Goal: Transaction & Acquisition: Purchase product/service

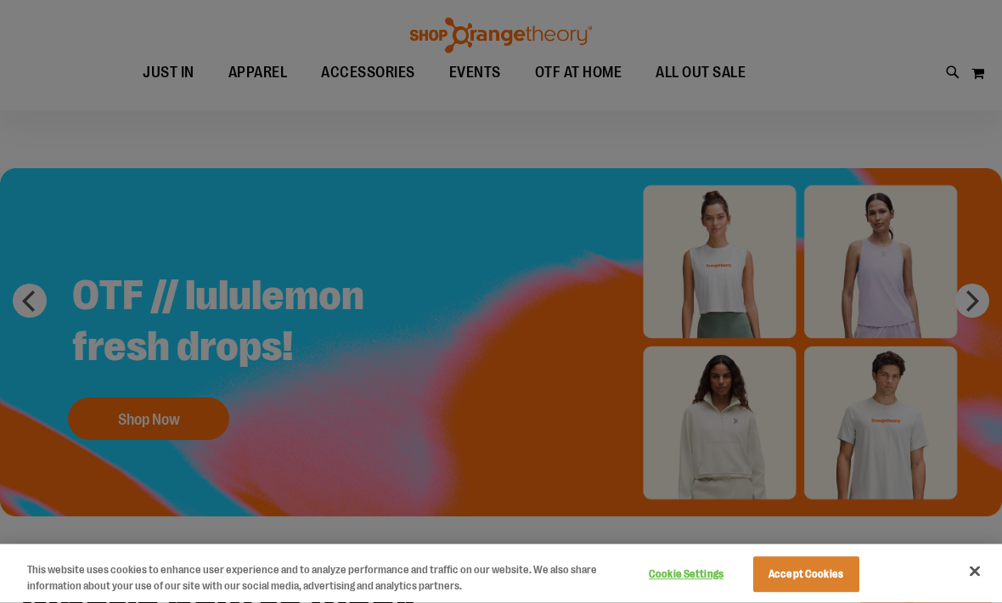
scroll to position [53, 0]
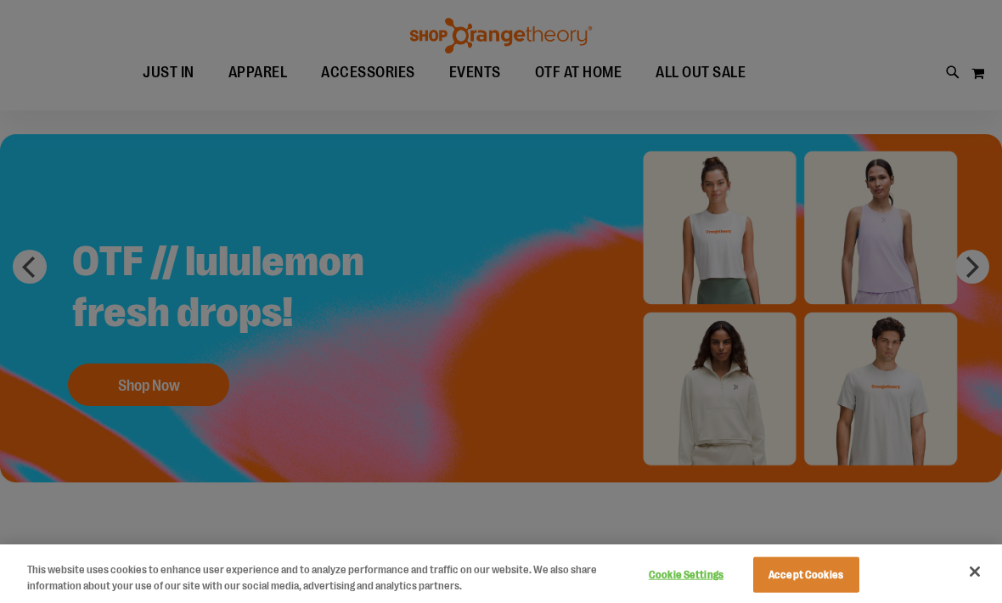
click at [115, 389] on div at bounding box center [501, 301] width 1002 height 603
click at [126, 391] on div at bounding box center [501, 301] width 1002 height 603
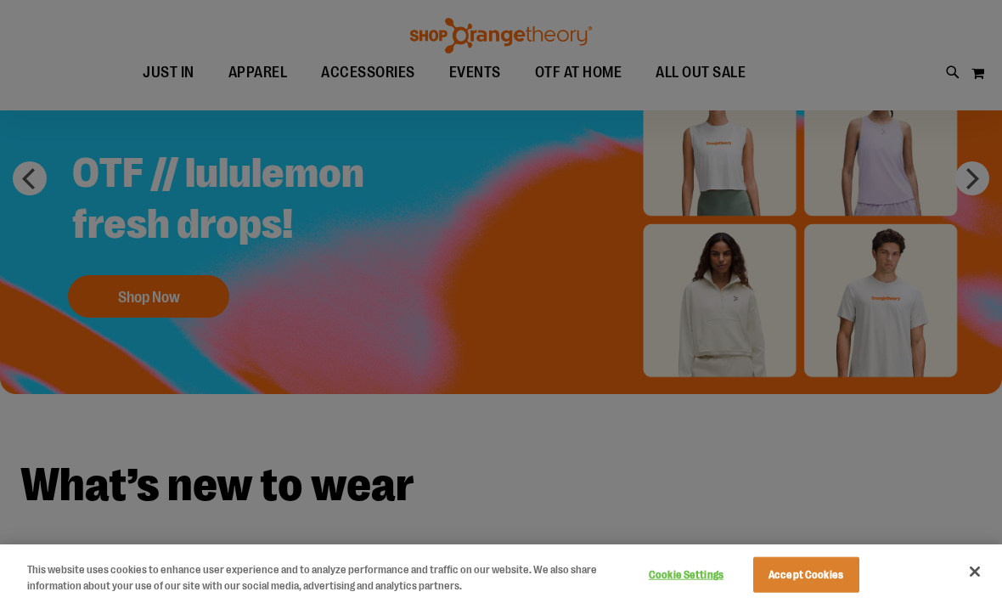
scroll to position [219, 0]
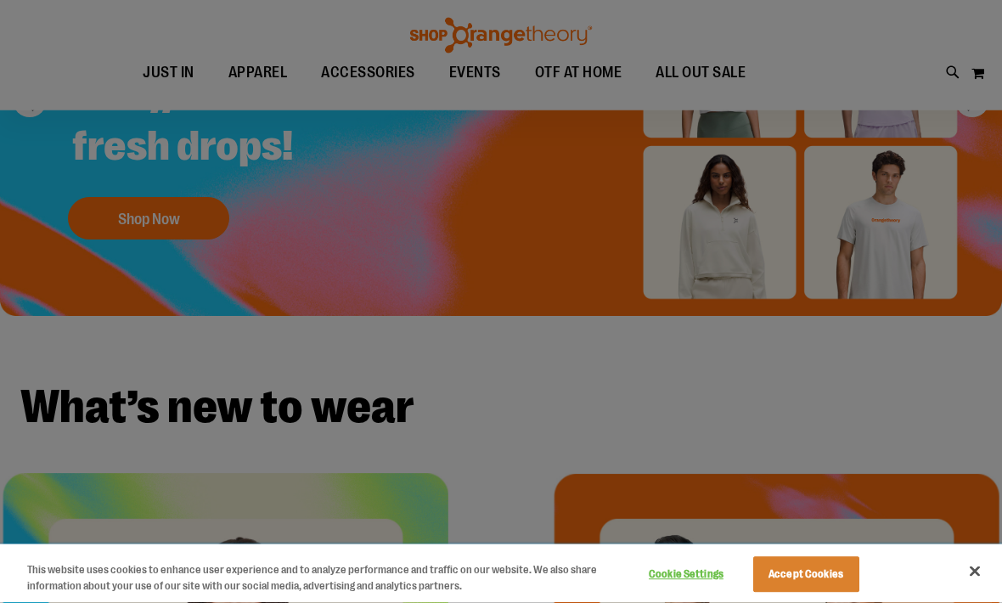
click at [811, 593] on button "Accept Cookies" at bounding box center [806, 575] width 106 height 36
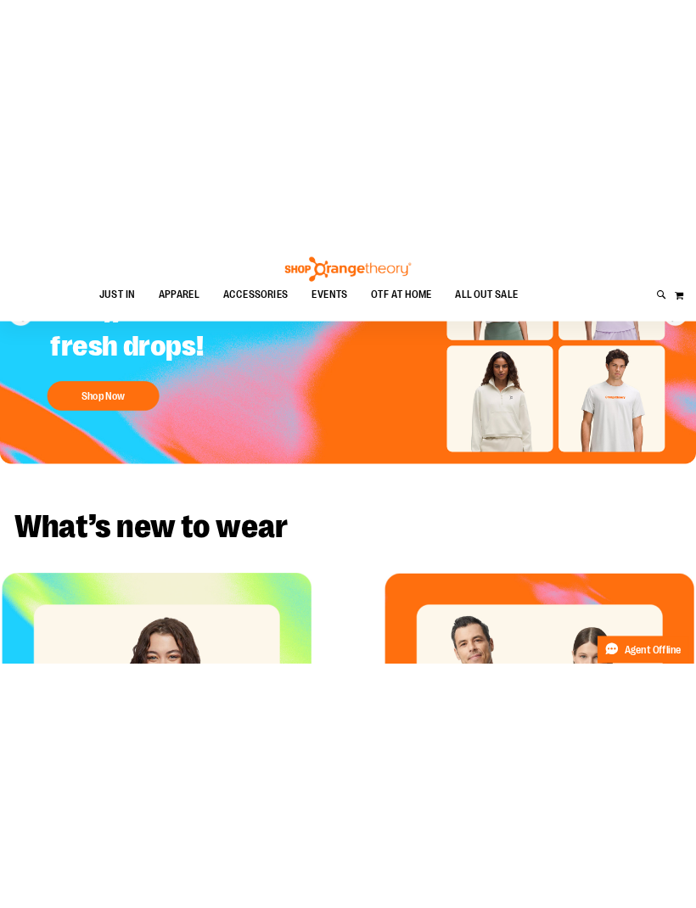
scroll to position [0, 0]
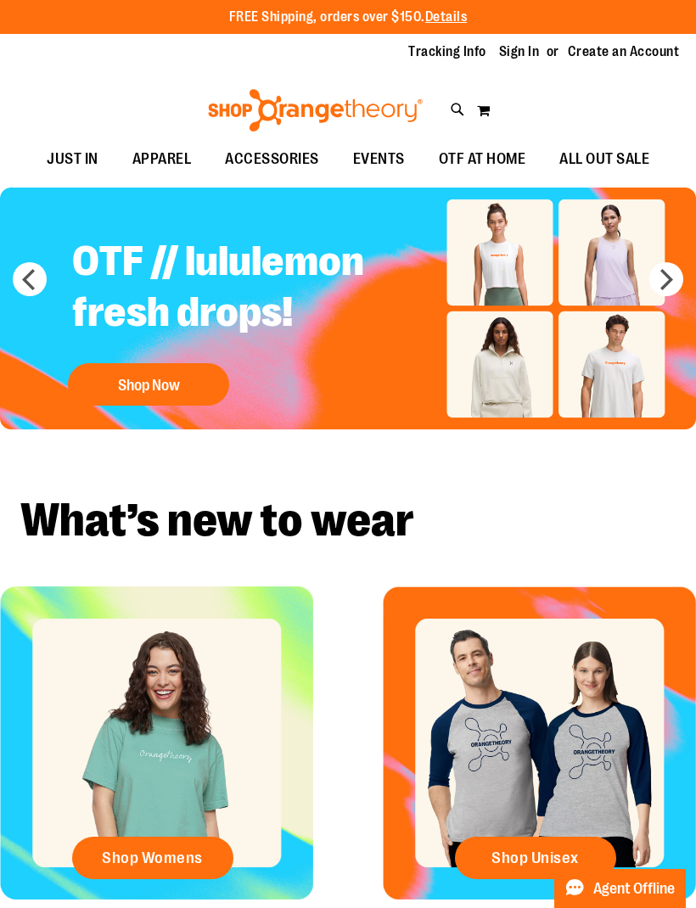
click at [139, 369] on button "Shop Now" at bounding box center [148, 384] width 161 height 42
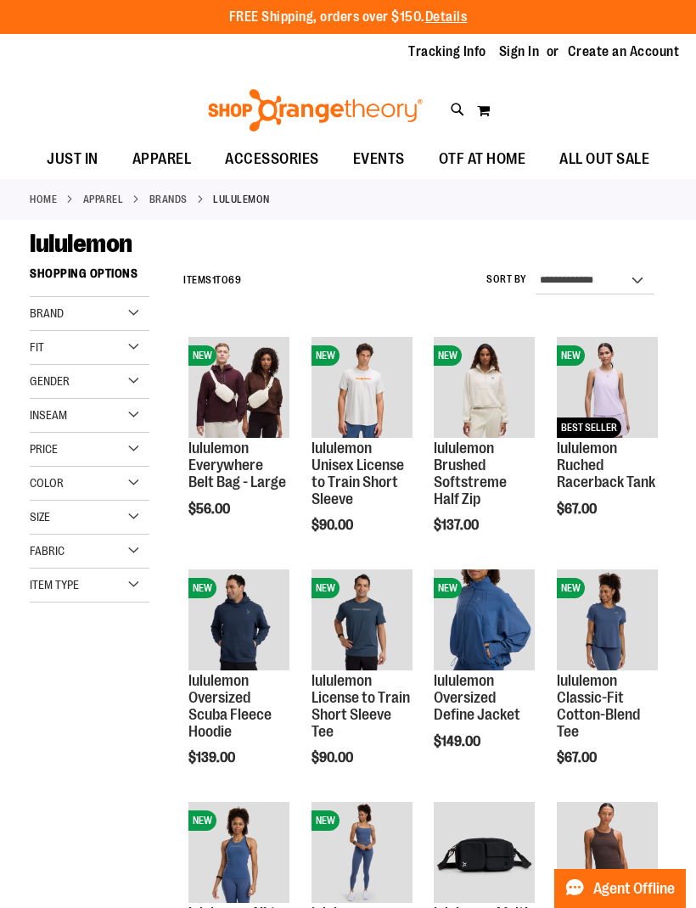
click at [45, 381] on span "Gender" at bounding box center [50, 381] width 40 height 14
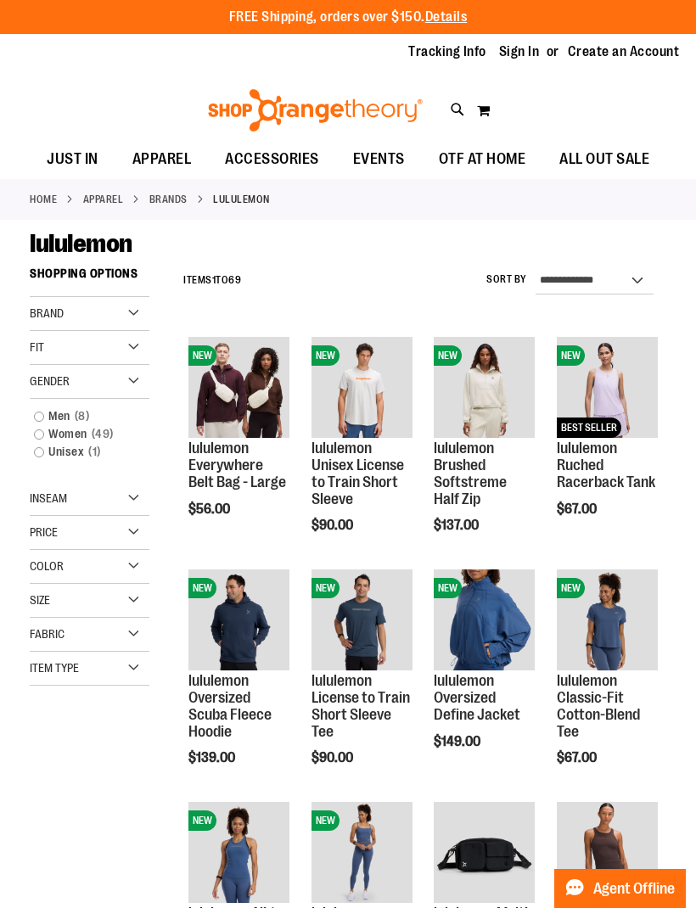
click at [49, 445] on link "Unisex 1 item" at bounding box center [82, 452] width 115 height 18
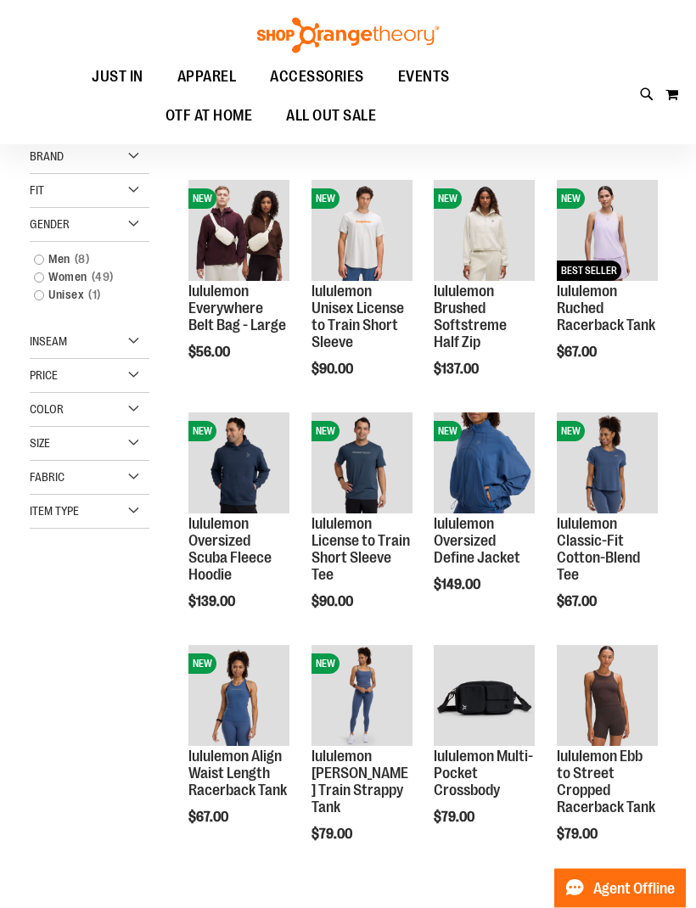
scroll to position [136, 0]
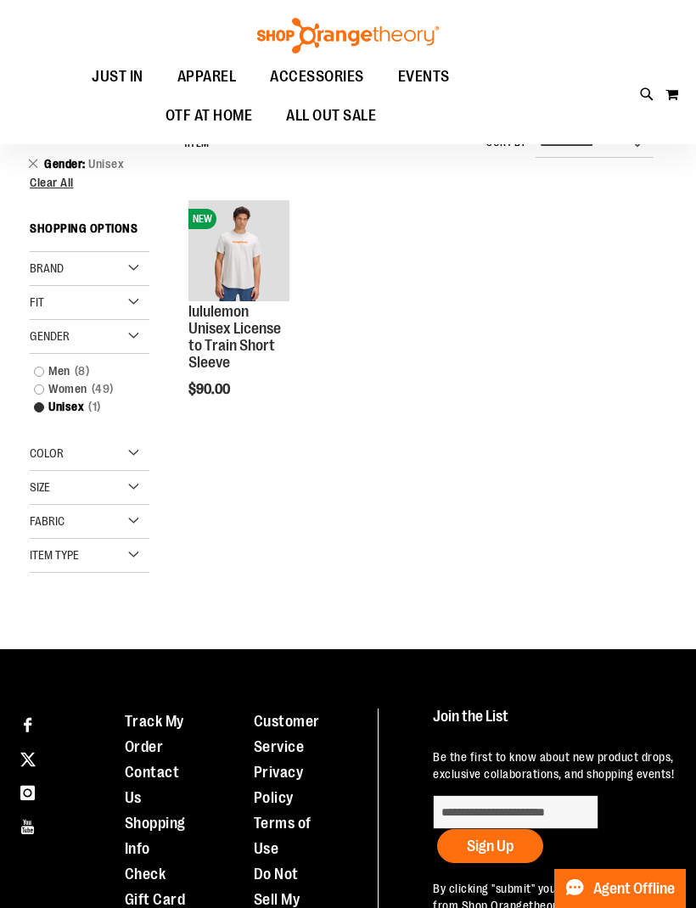
click at [40, 392] on link "Women 49 items" at bounding box center [82, 389] width 115 height 18
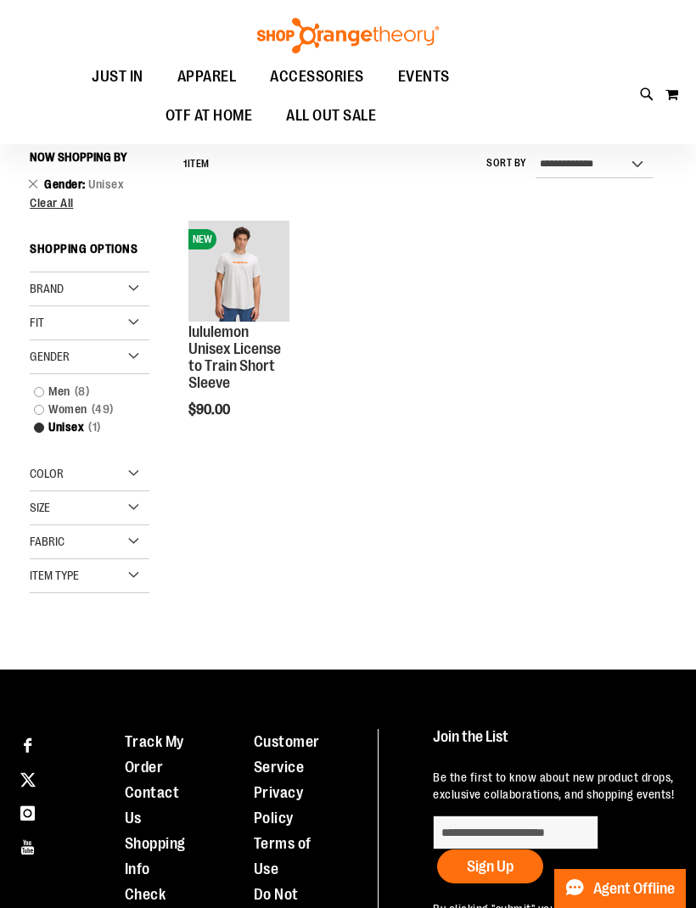
scroll to position [115, 0]
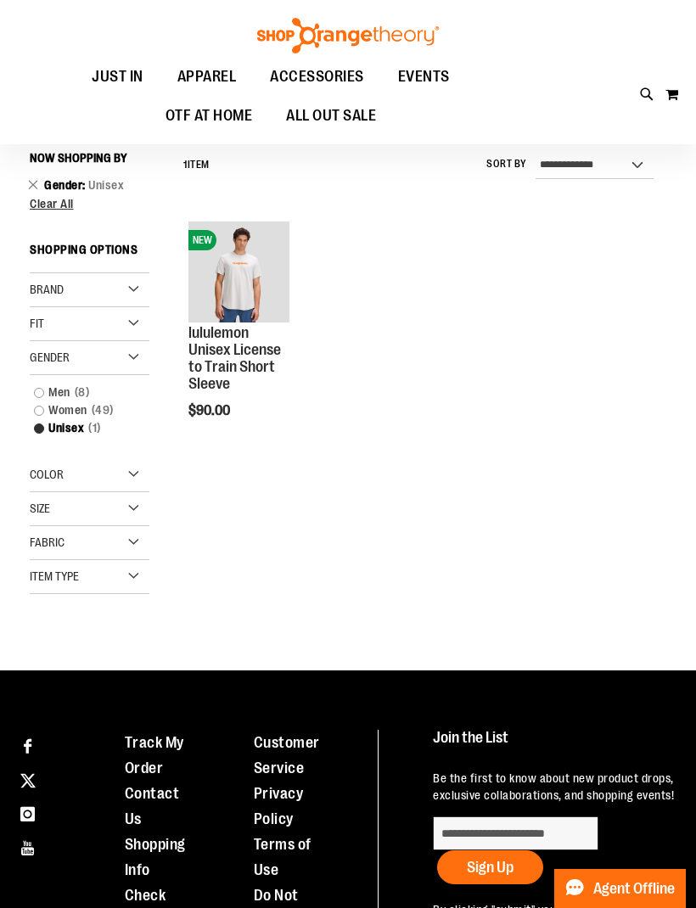
click at [41, 412] on link "Women 49 items" at bounding box center [82, 411] width 115 height 18
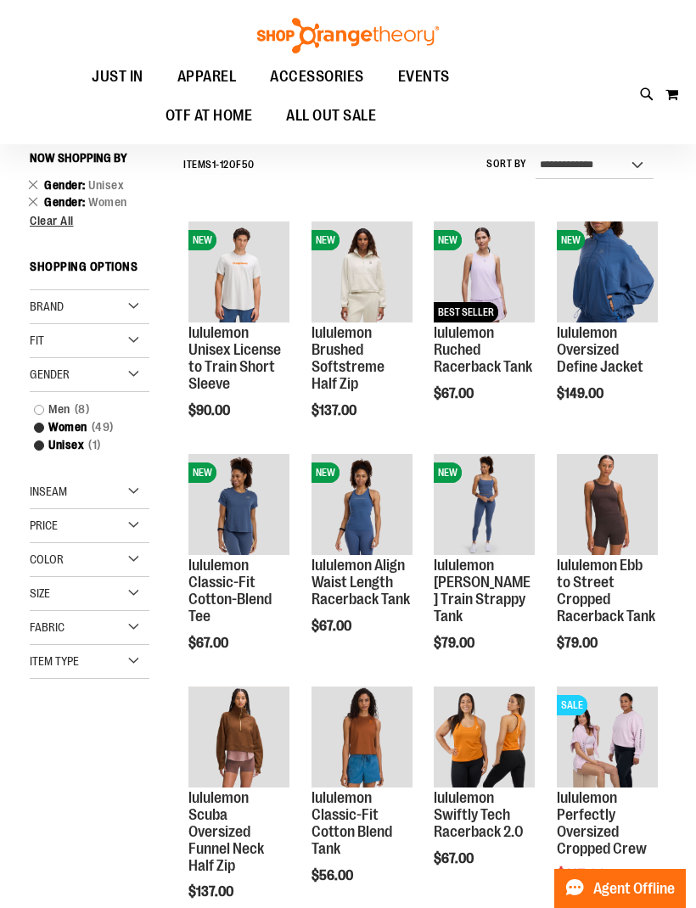
click at [46, 441] on link "Unisex 1 item" at bounding box center [82, 445] width 115 height 18
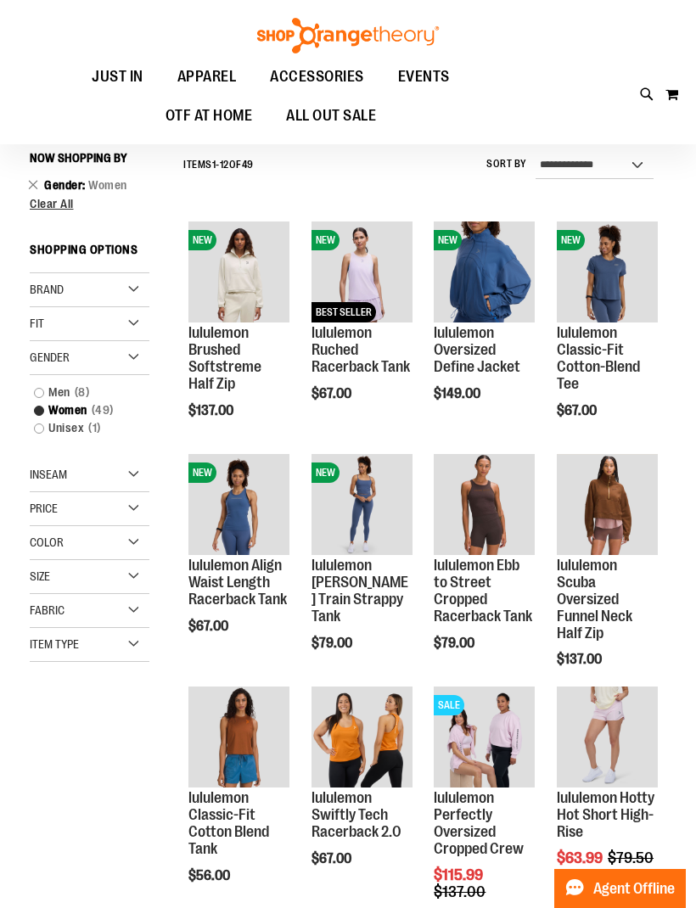
click at [231, 166] on h2 "Items 1 - 12 of 49" at bounding box center [218, 165] width 70 height 26
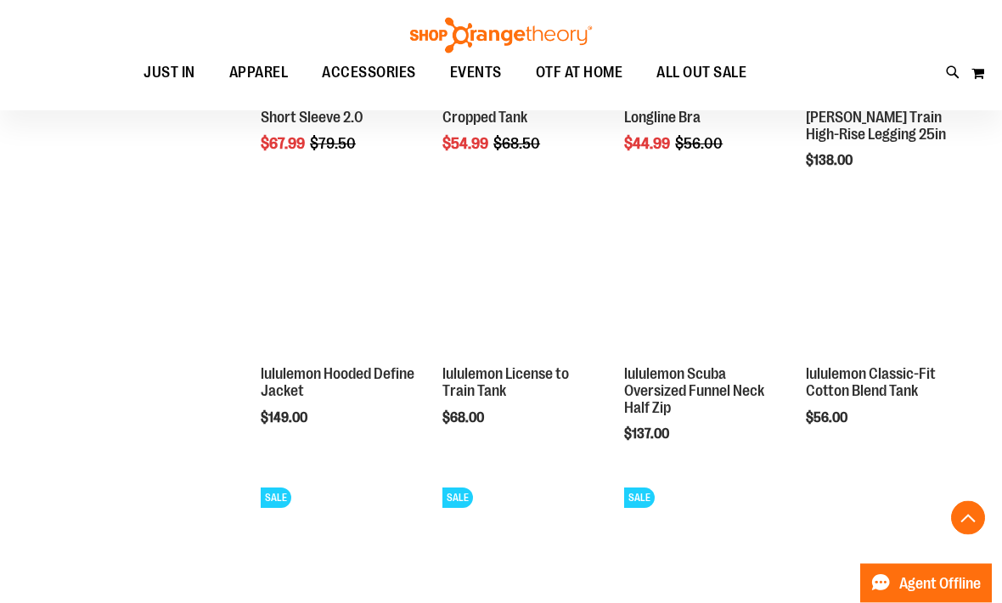
scroll to position [1225, 0]
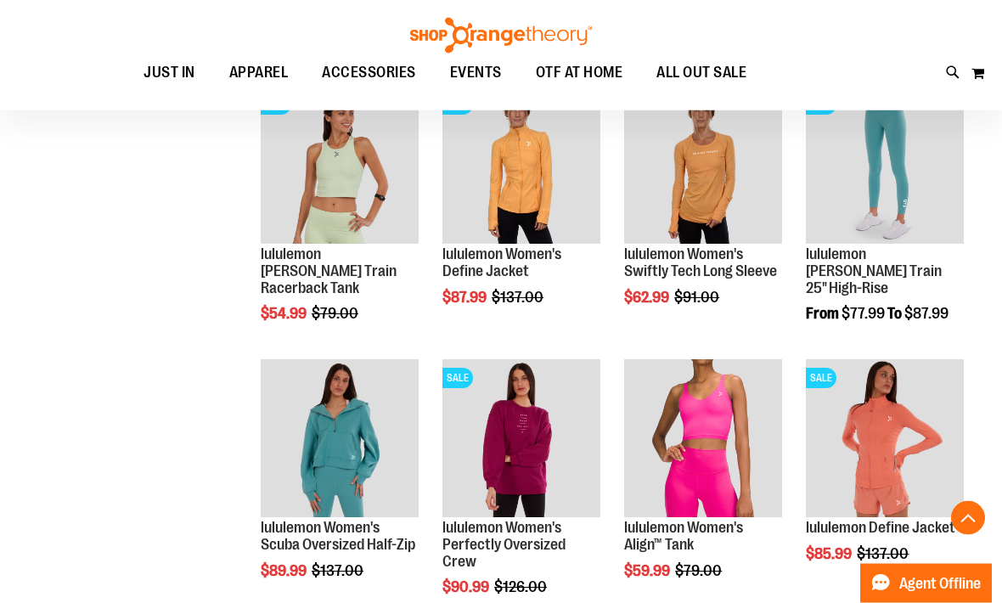
scroll to position [1897, 0]
